Goal: Information Seeking & Learning: Learn about a topic

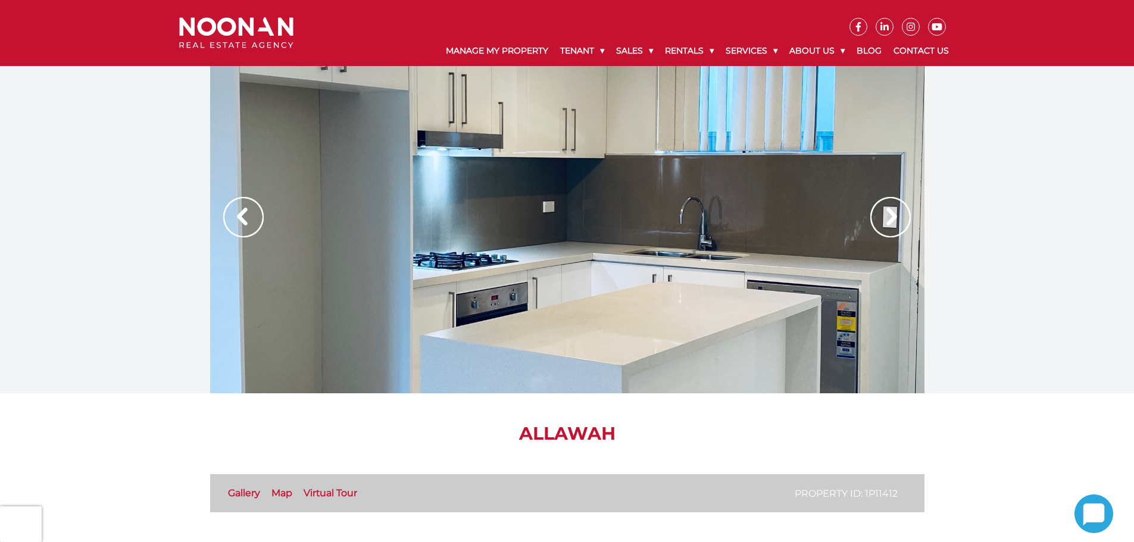
click at [885, 220] on img at bounding box center [890, 217] width 40 height 40
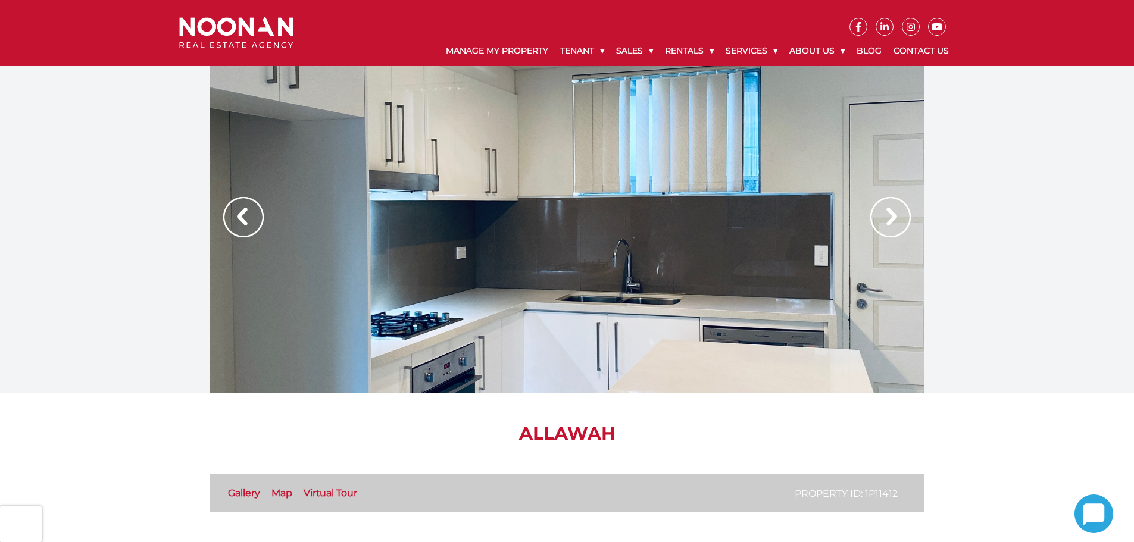
click at [885, 220] on img at bounding box center [890, 217] width 40 height 40
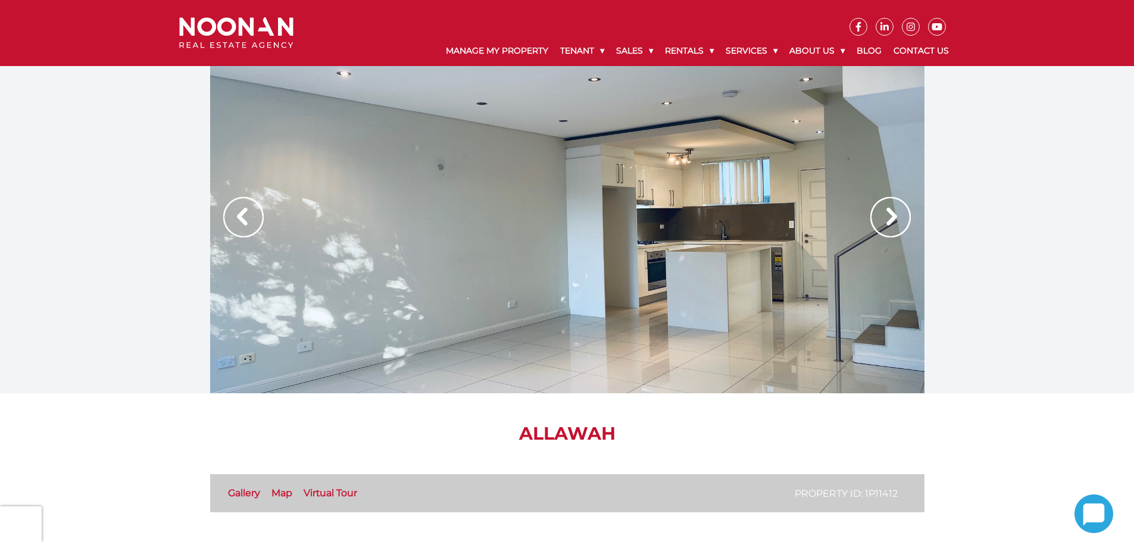
click at [885, 220] on img at bounding box center [890, 217] width 40 height 40
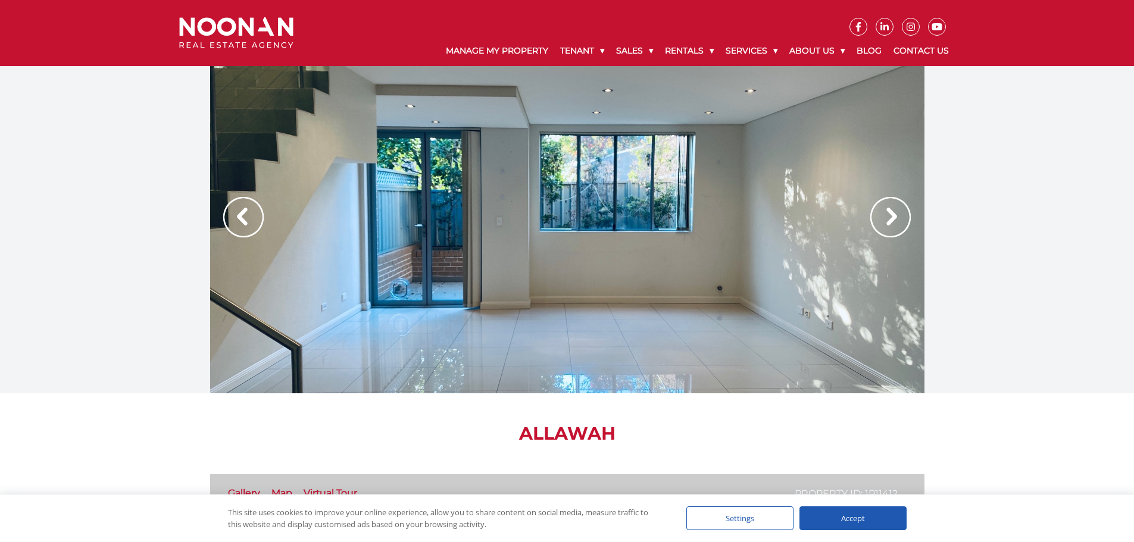
click at [885, 220] on img at bounding box center [890, 217] width 40 height 40
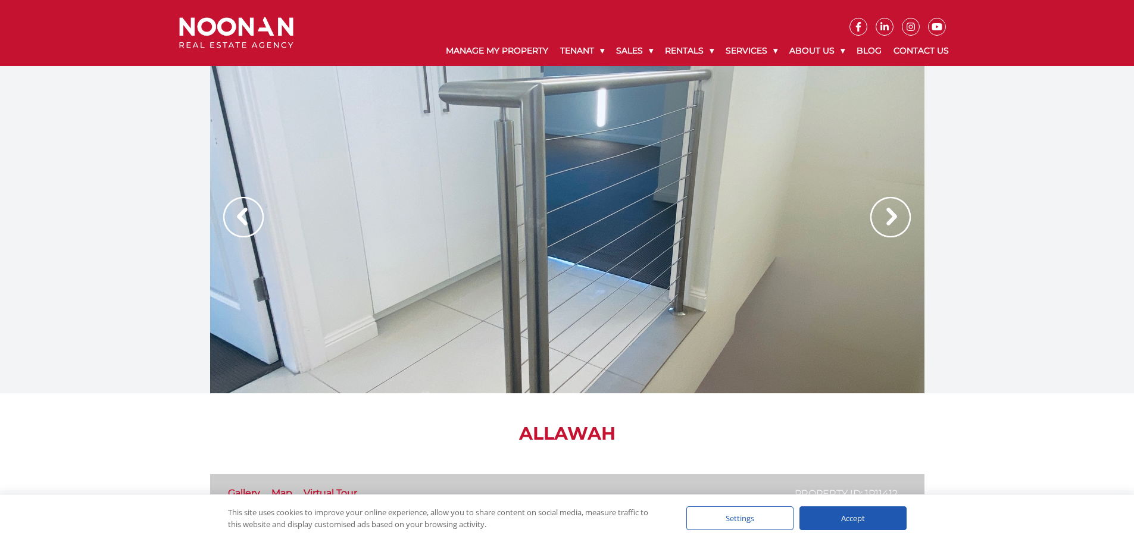
click at [885, 220] on img at bounding box center [890, 217] width 40 height 40
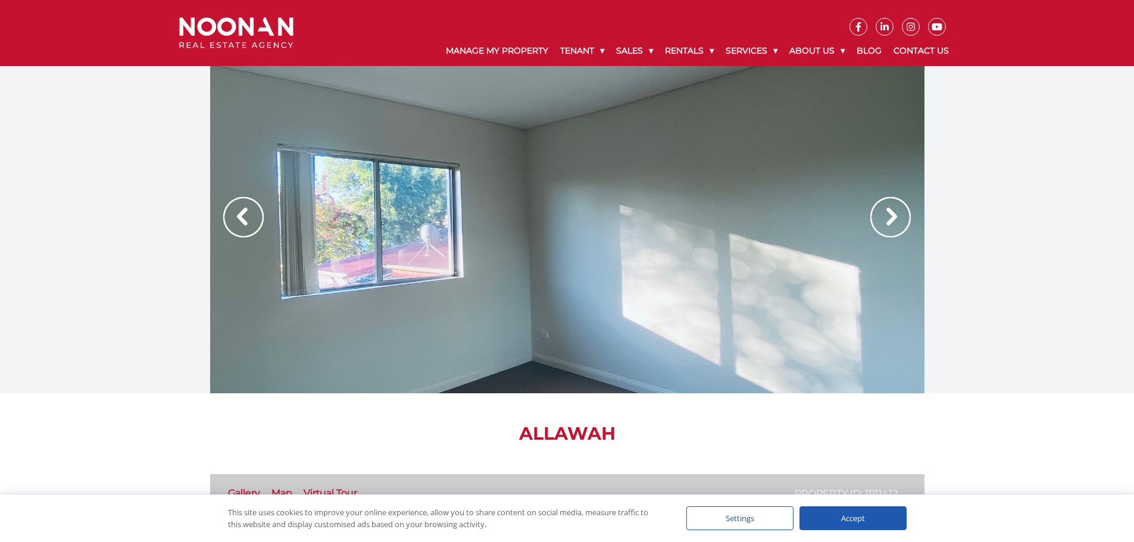
click at [885, 220] on img at bounding box center [890, 217] width 40 height 40
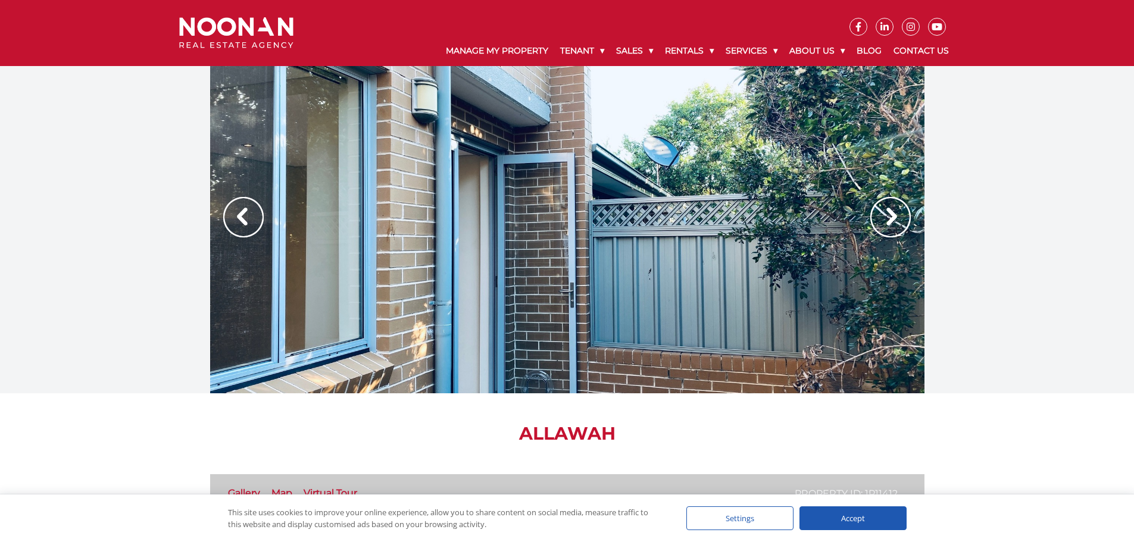
click at [885, 220] on img at bounding box center [890, 217] width 40 height 40
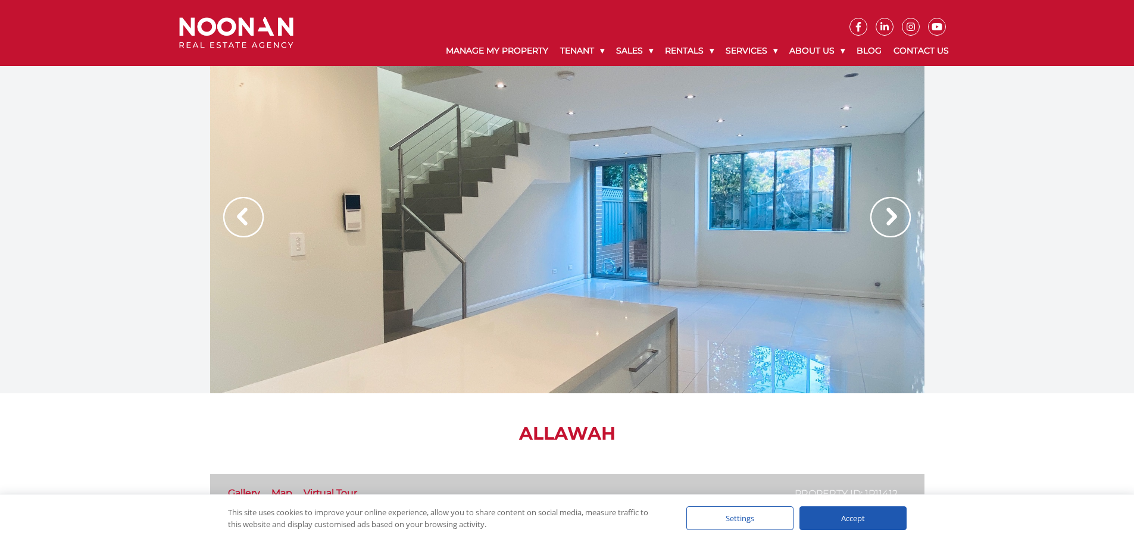
click at [885, 220] on img at bounding box center [890, 217] width 40 height 40
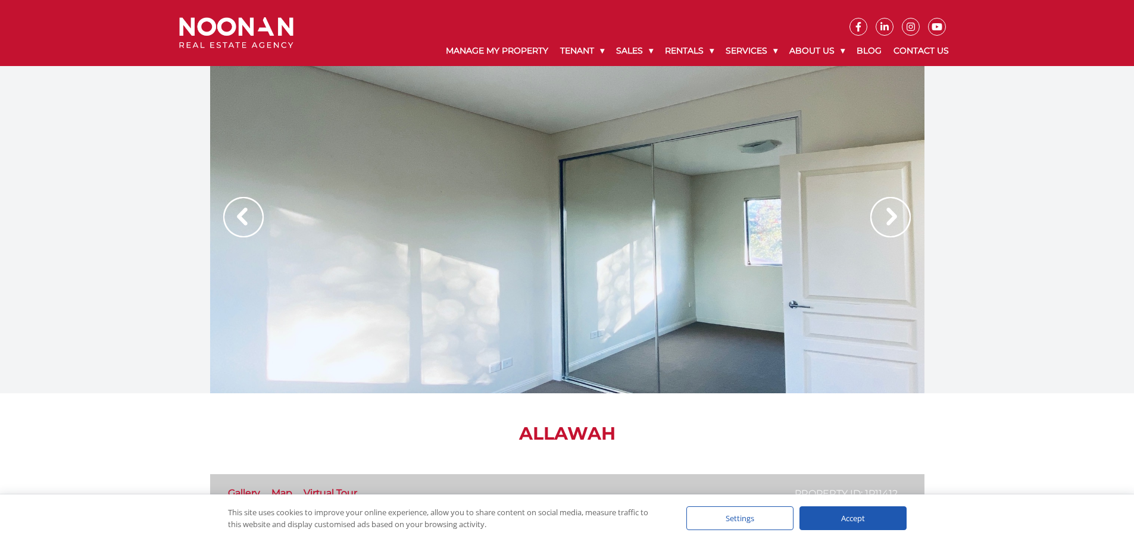
click at [885, 220] on img at bounding box center [890, 217] width 40 height 40
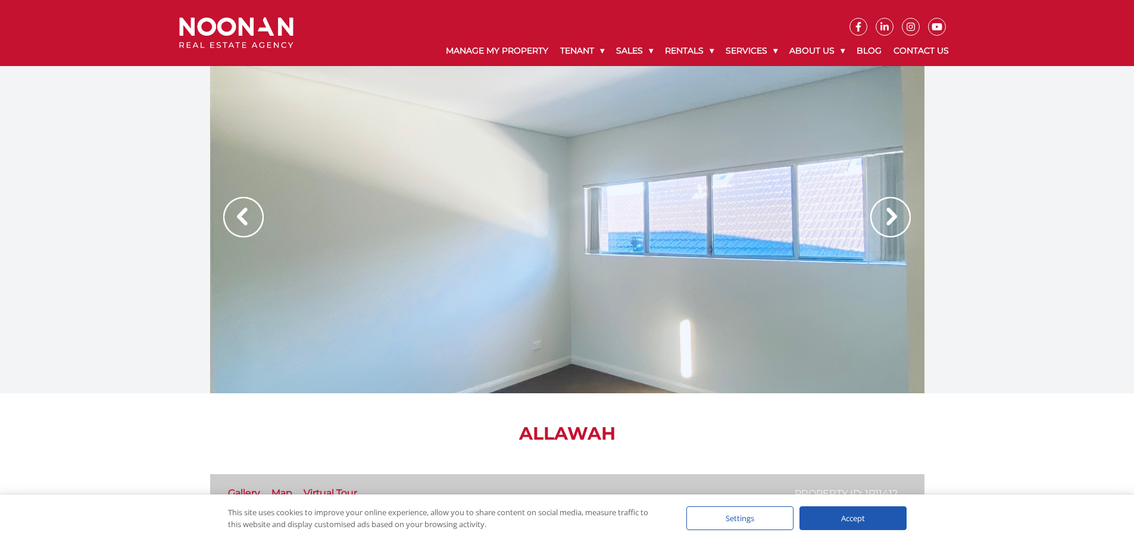
click at [885, 220] on img at bounding box center [890, 217] width 40 height 40
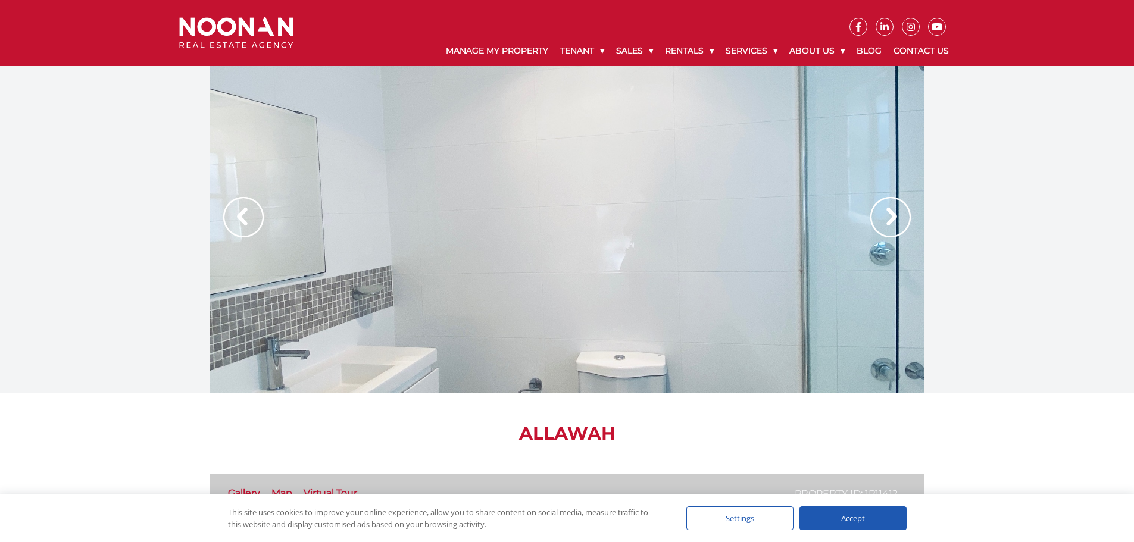
click at [885, 220] on img at bounding box center [890, 217] width 40 height 40
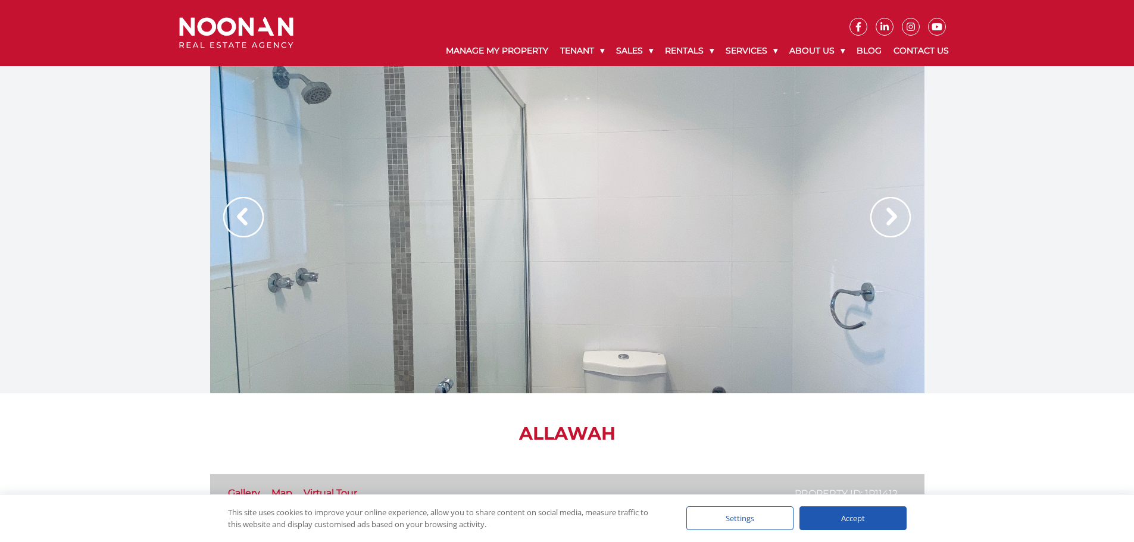
click at [885, 220] on img at bounding box center [890, 217] width 40 height 40
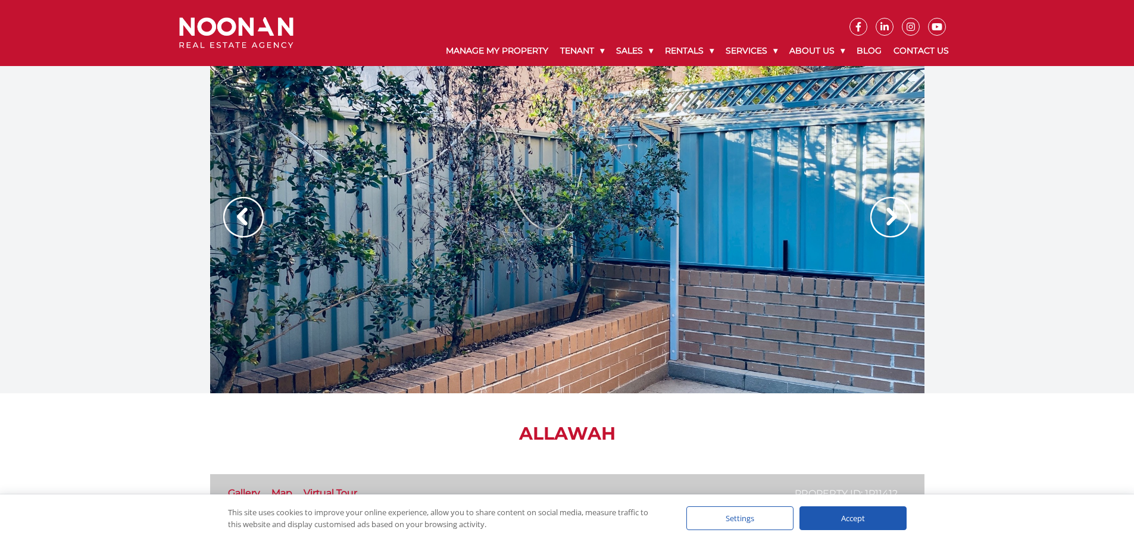
click at [885, 220] on img at bounding box center [890, 217] width 40 height 40
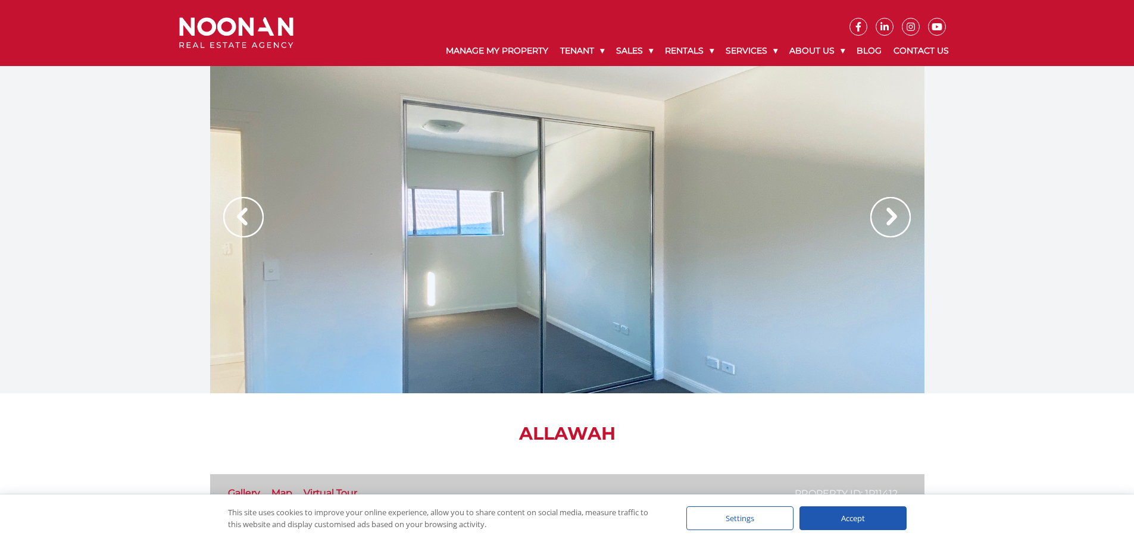
click at [885, 220] on img at bounding box center [890, 217] width 40 height 40
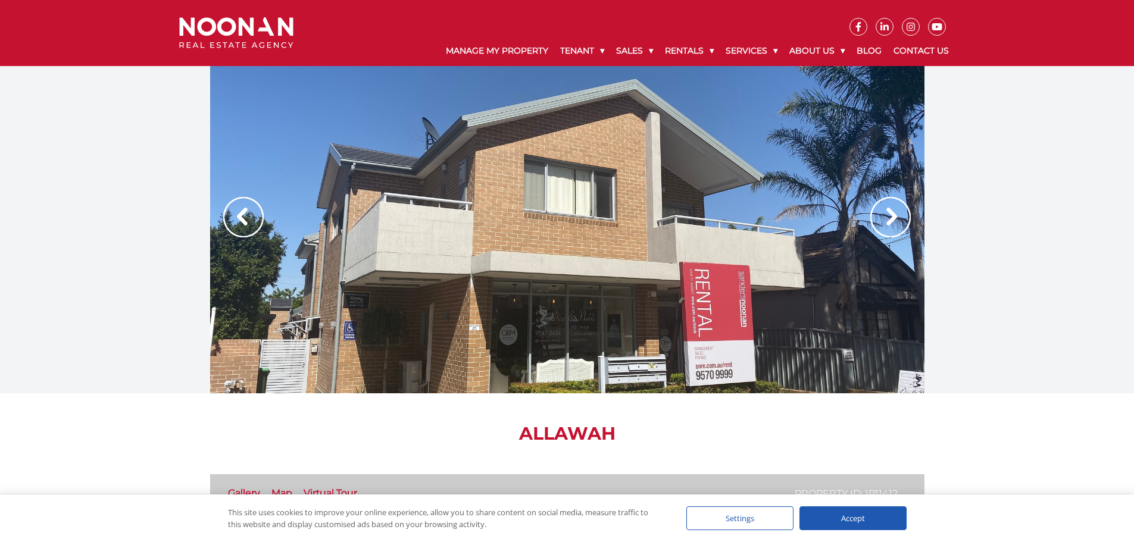
click at [885, 220] on img at bounding box center [890, 217] width 40 height 40
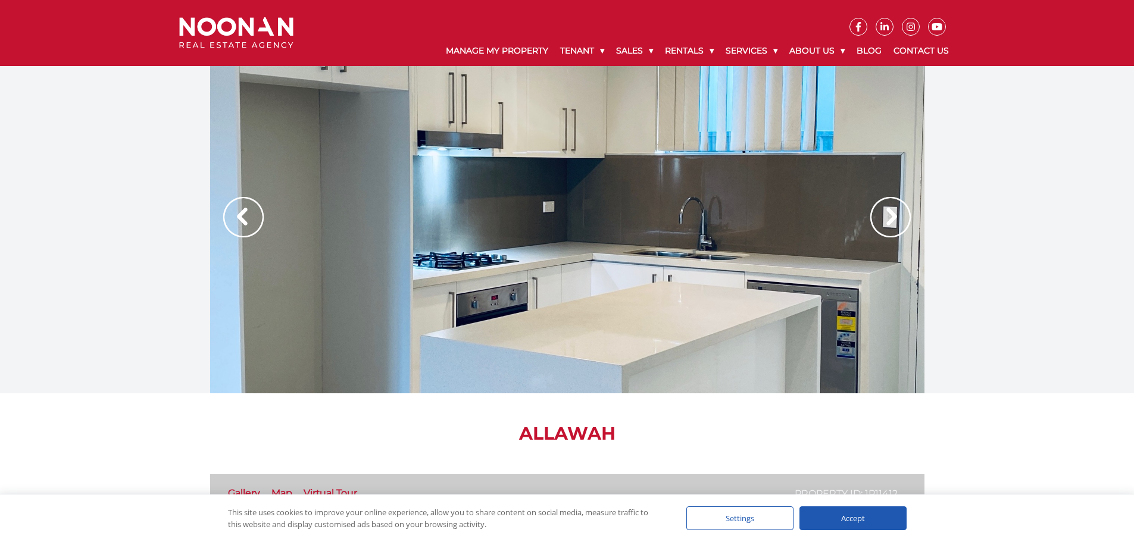
click at [885, 220] on img at bounding box center [890, 217] width 40 height 40
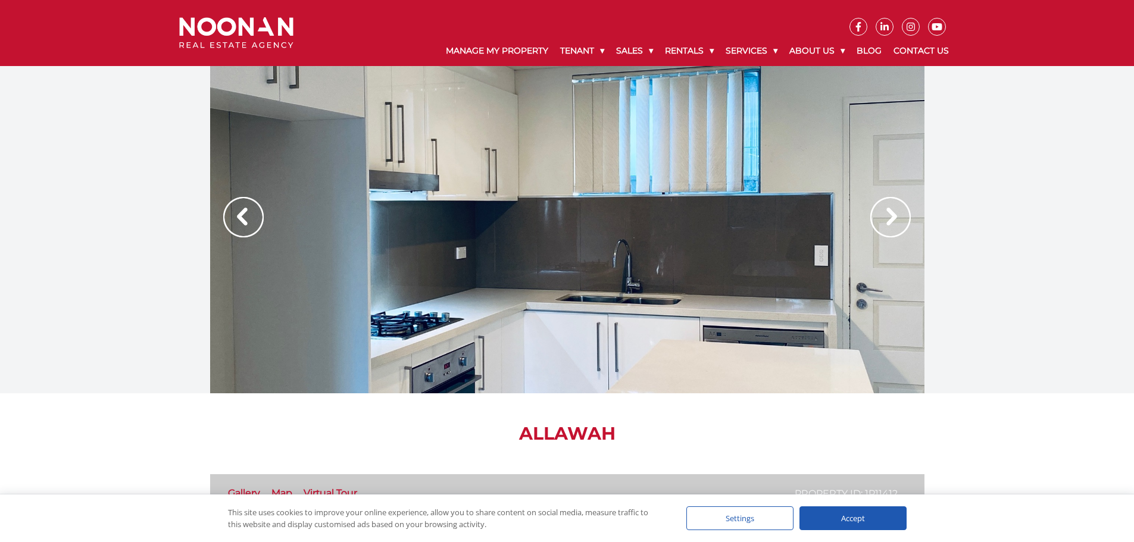
click at [967, 260] on div at bounding box center [567, 229] width 1134 height 327
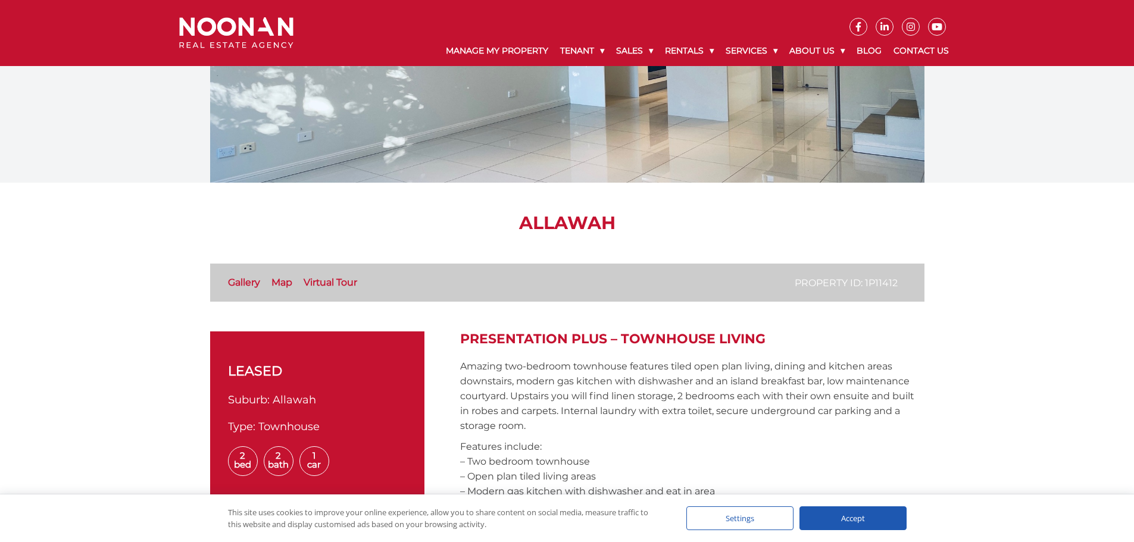
scroll to position [238, 0]
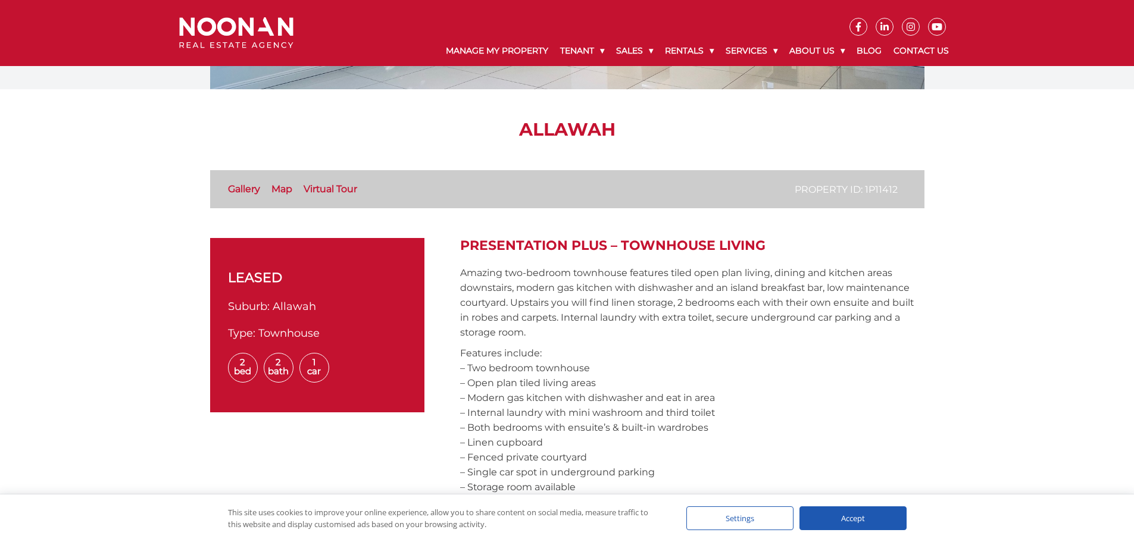
click at [231, 188] on link "Gallery" at bounding box center [244, 188] width 32 height 11
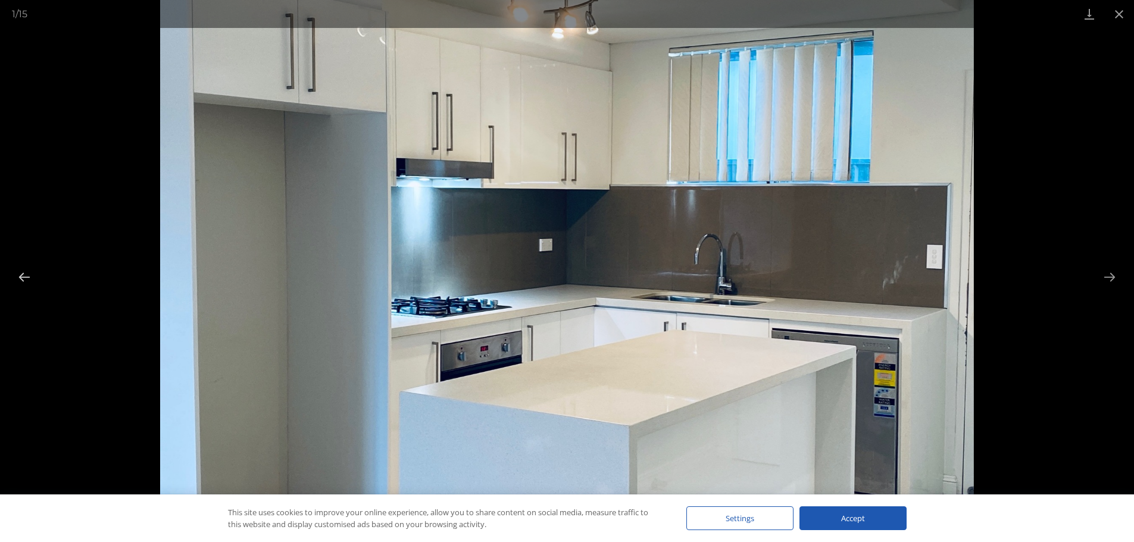
click at [20, 270] on button "Previous slide" at bounding box center [24, 277] width 25 height 23
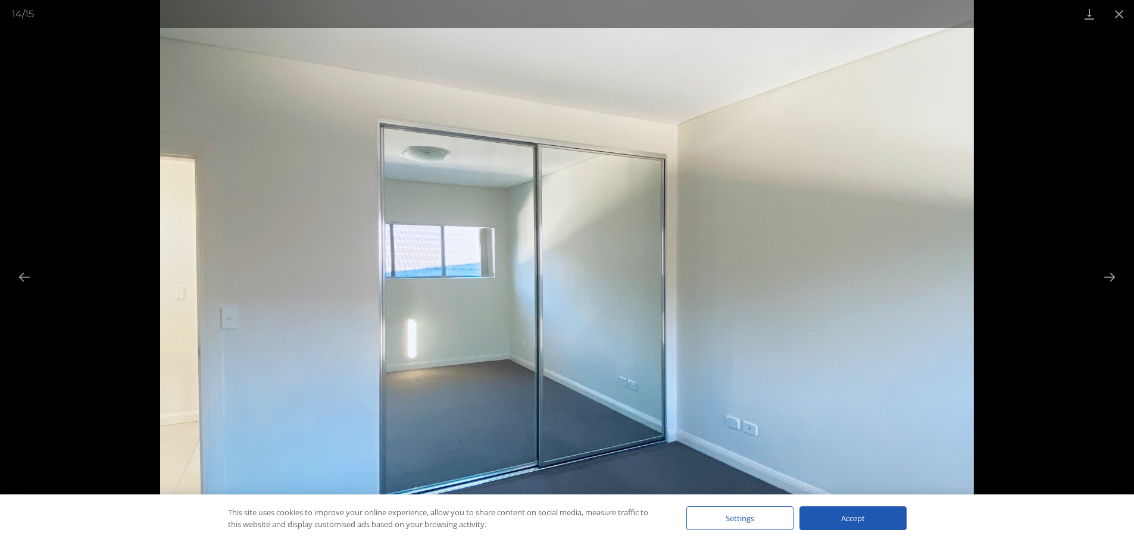
scroll to position [655, 0]
click at [1120, 17] on button "Close gallery" at bounding box center [1119, 14] width 30 height 28
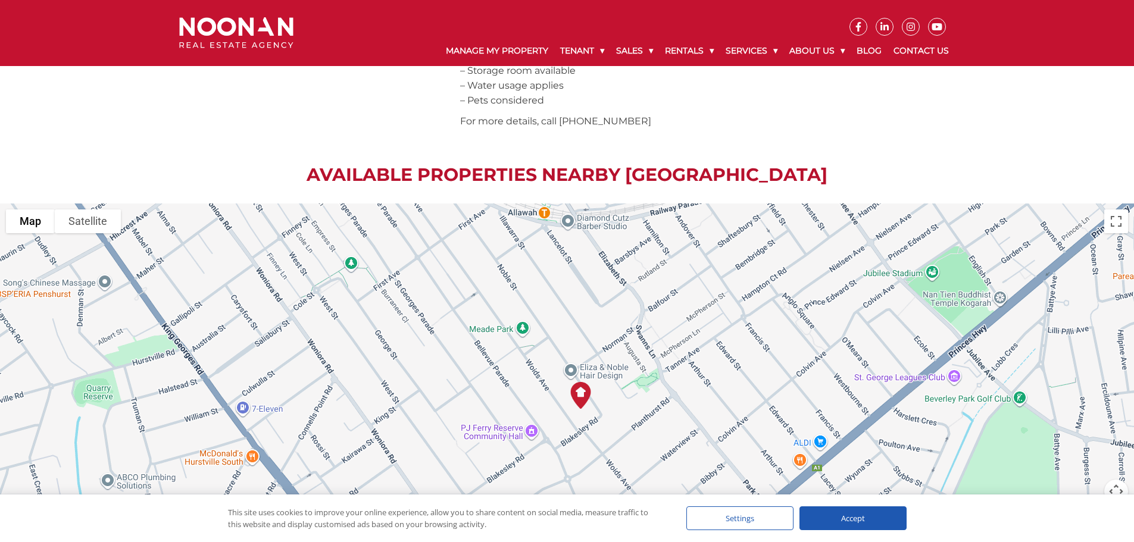
scroll to position [238, 0]
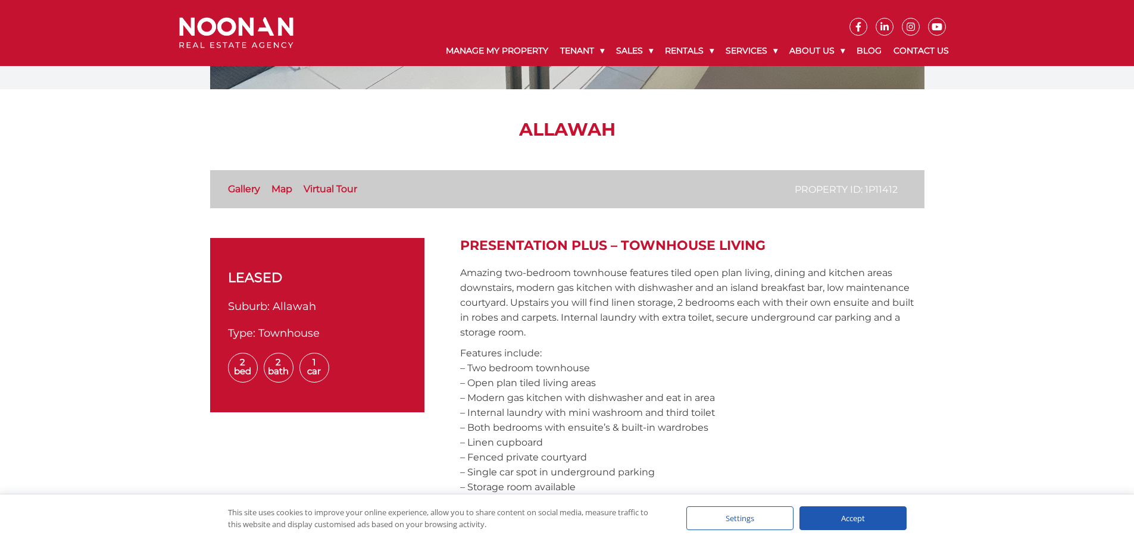
click at [325, 188] on link "Virtual Tour" at bounding box center [331, 188] width 54 height 11
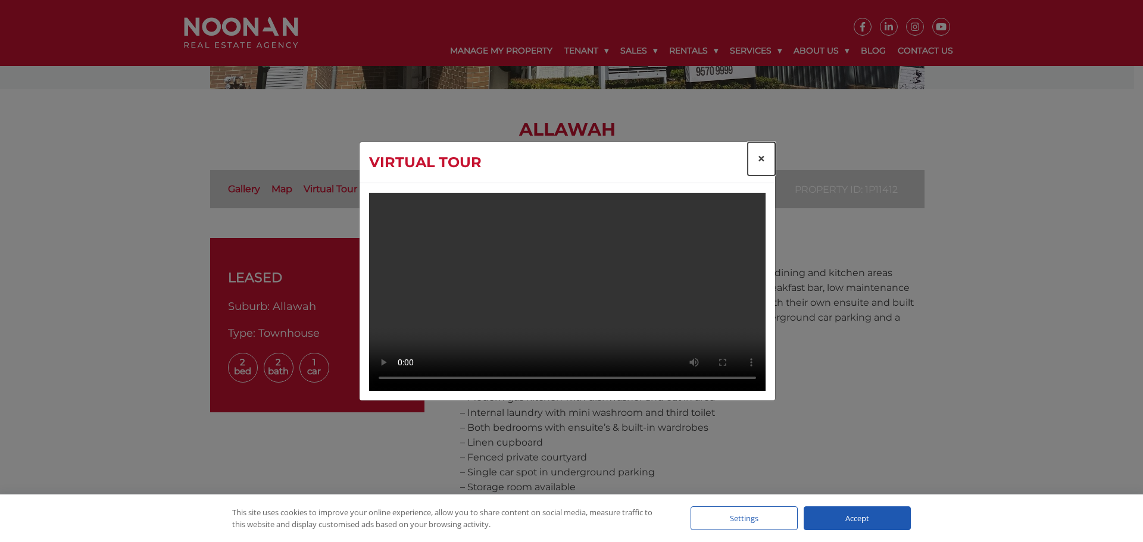
click at [766, 144] on button "×" at bounding box center [761, 158] width 27 height 33
